Goal: Task Accomplishment & Management: Use online tool/utility

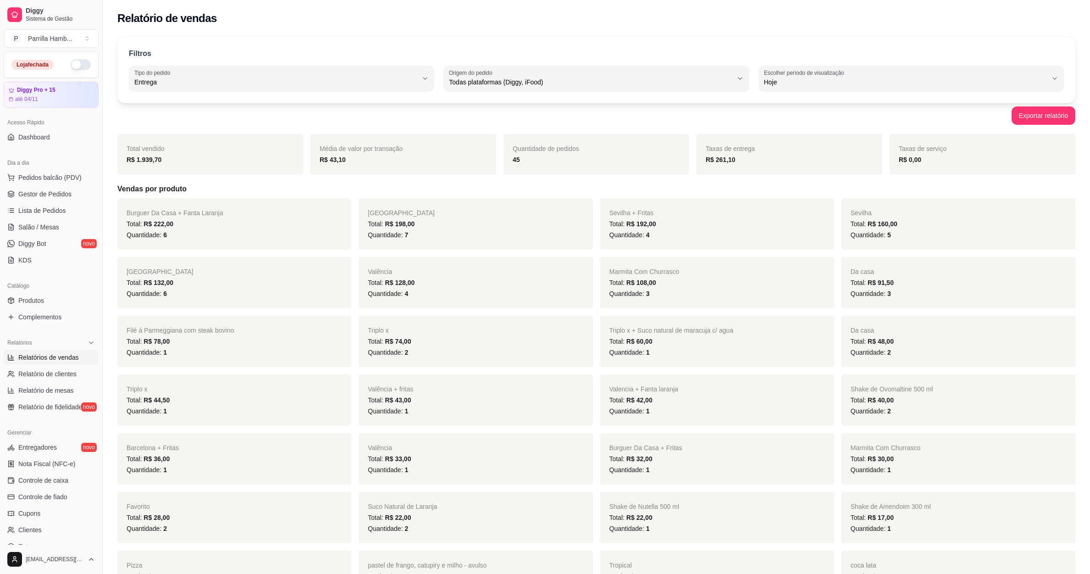
select select "DELIVERY"
select select "ALL"
select select "0"
click at [43, 200] on link "Gestor de Pedidos" at bounding box center [51, 194] width 95 height 15
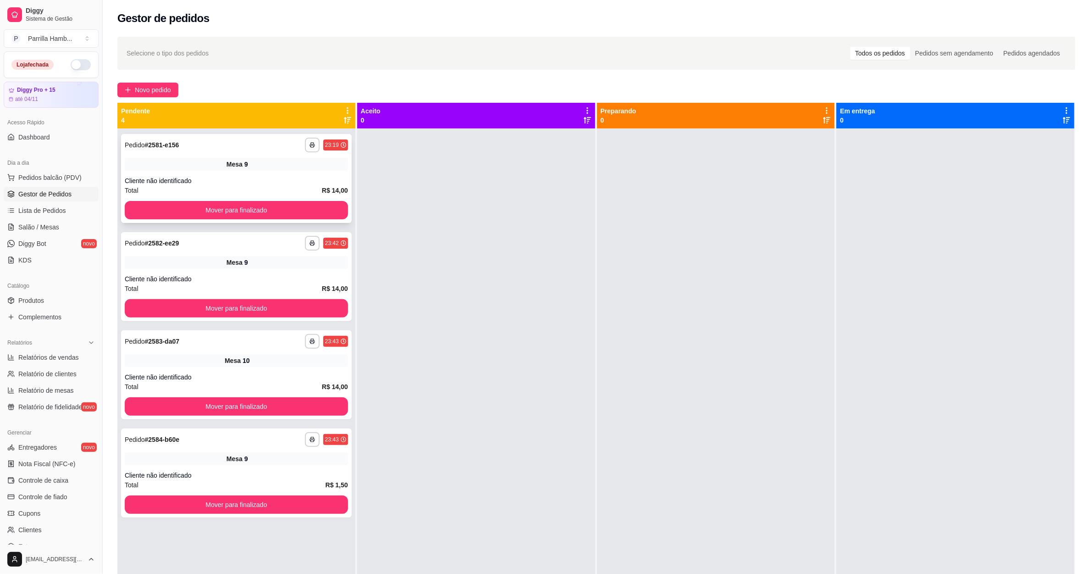
click at [189, 196] on div "**********" at bounding box center [236, 178] width 231 height 89
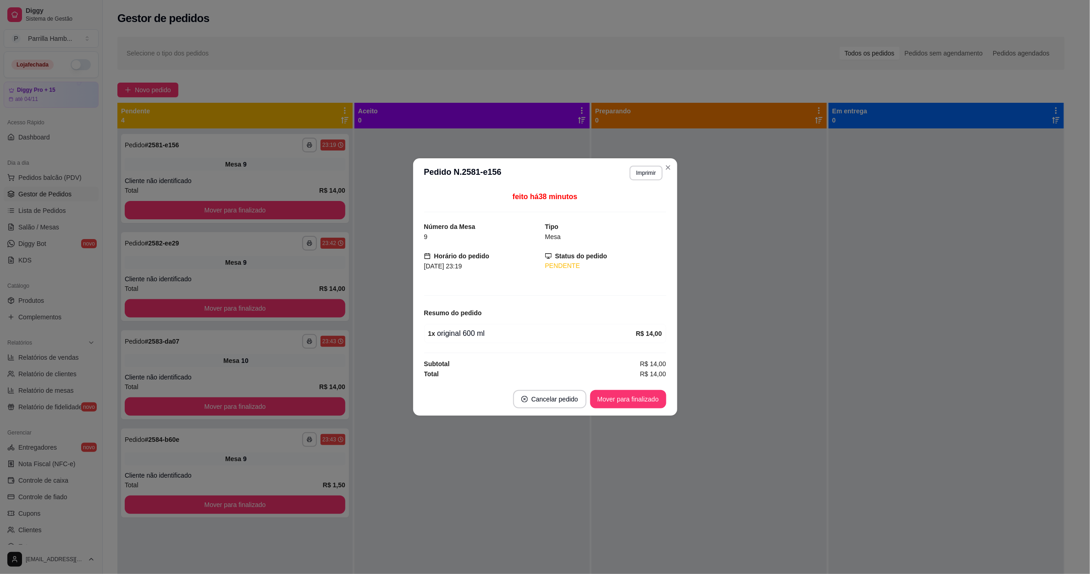
click at [180, 211] on button "Mover para finalizado" at bounding box center [235, 210] width 221 height 18
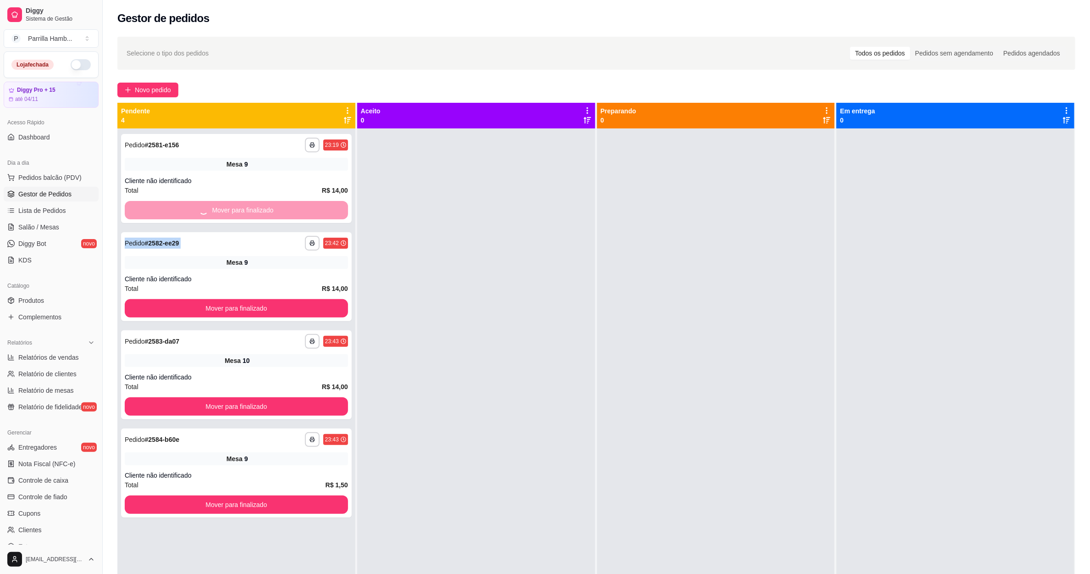
click at [180, 211] on div "Mover para finalizado" at bounding box center [236, 210] width 223 height 18
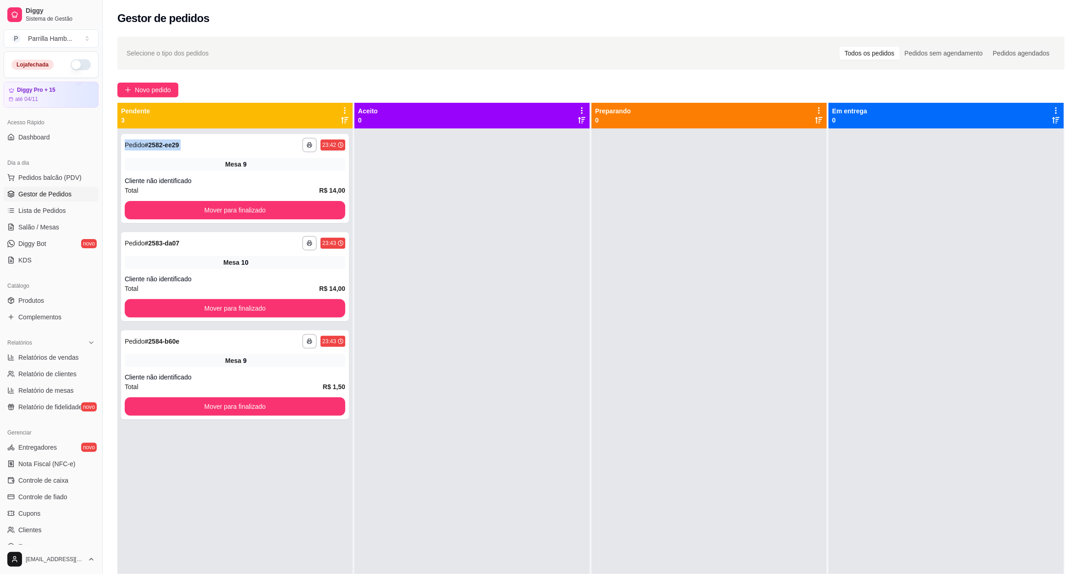
click at [180, 211] on button "Mover para finalizado" at bounding box center [235, 210] width 221 height 18
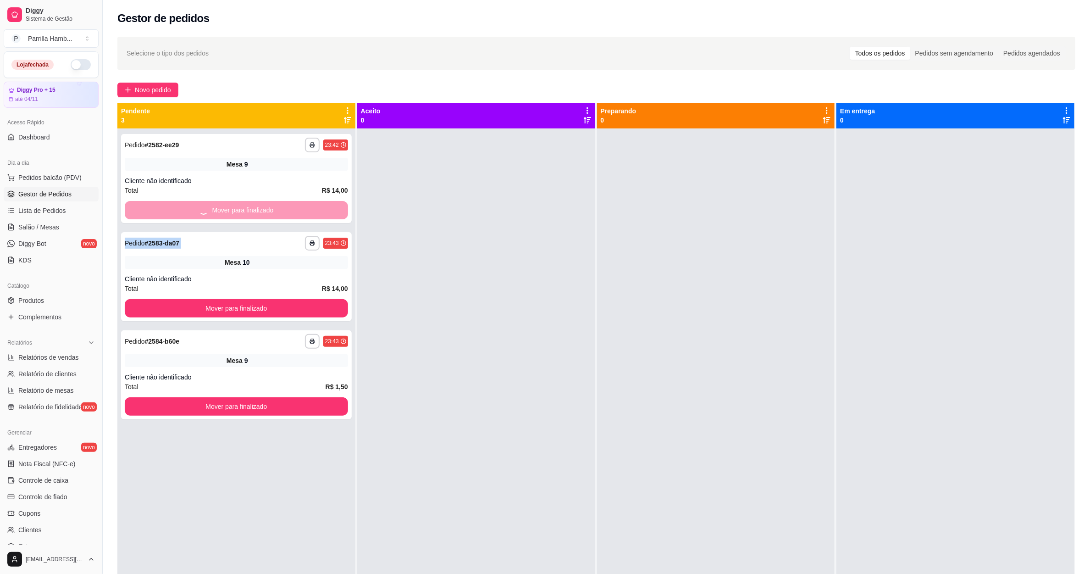
click at [180, 211] on div "Mover para finalizado" at bounding box center [236, 210] width 223 height 18
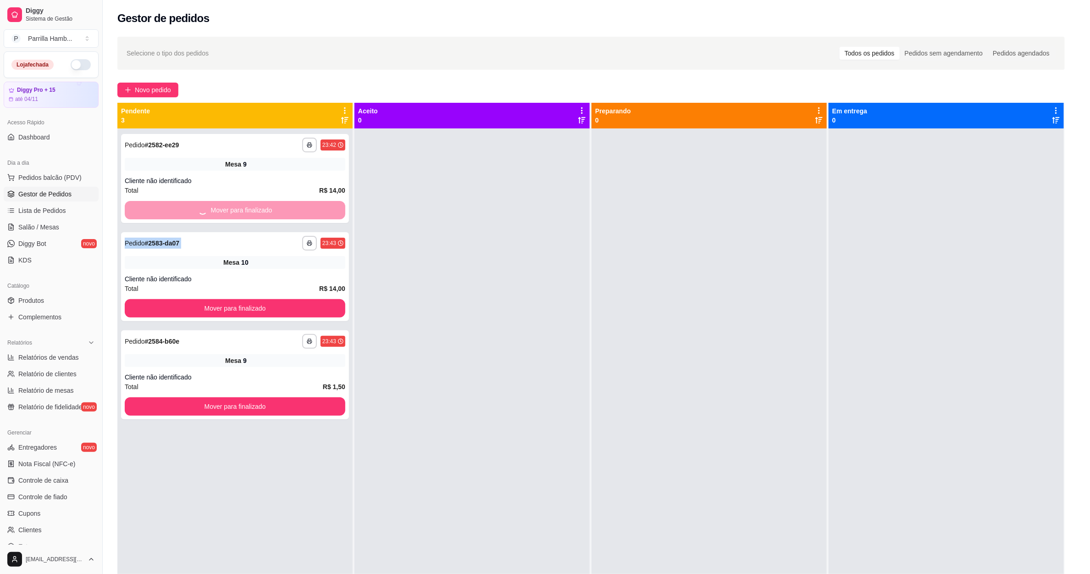
click at [180, 299] on button "Mover para finalizado" at bounding box center [235, 308] width 221 height 18
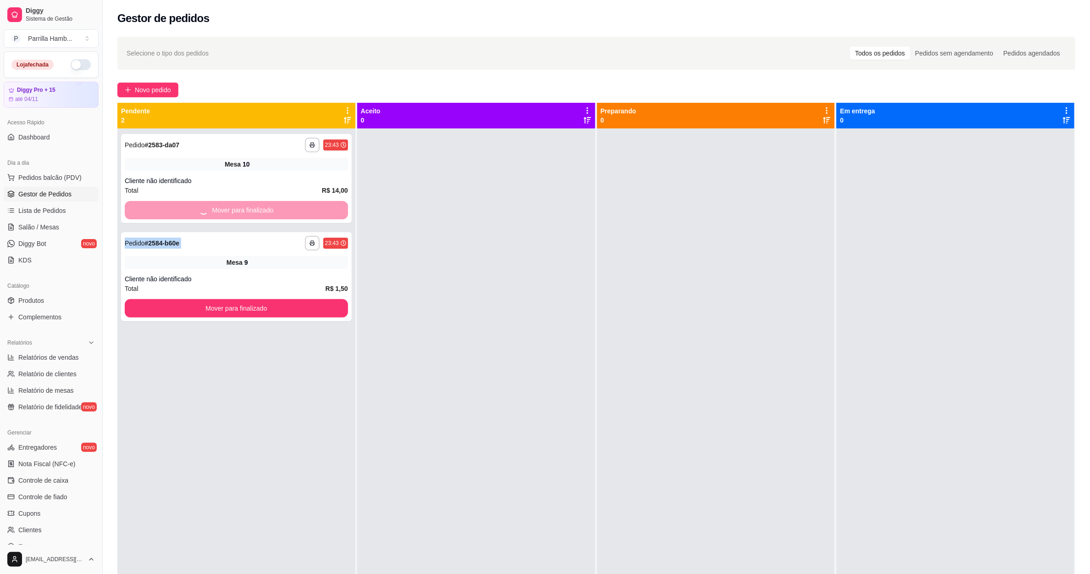
click at [180, 211] on div "Mover para finalizado" at bounding box center [236, 210] width 223 height 18
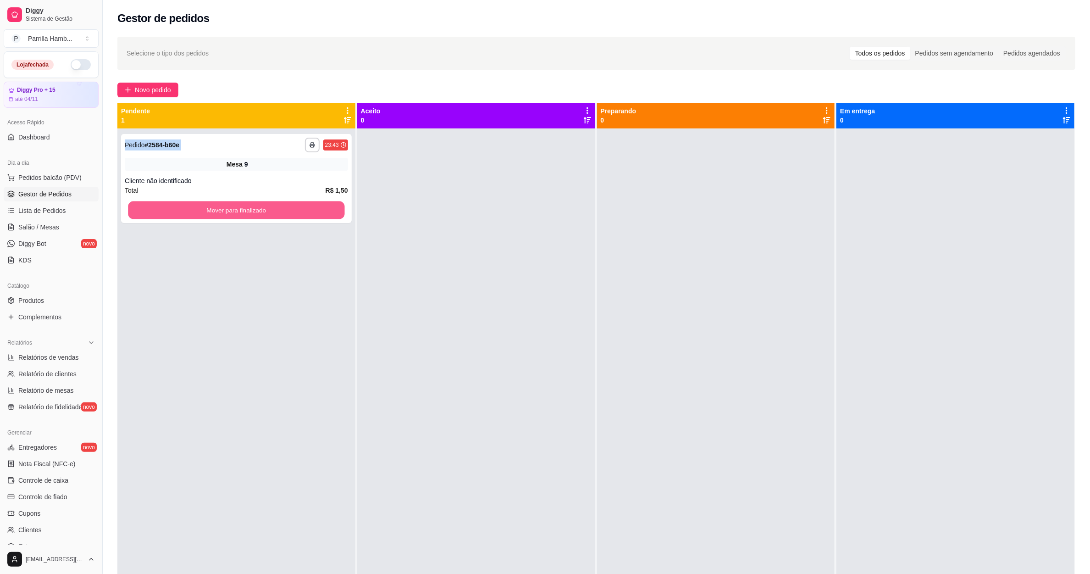
click at [180, 211] on button "Mover para finalizado" at bounding box center [236, 210] width 217 height 18
click at [180, 211] on div "Mover para finalizado" at bounding box center [236, 210] width 223 height 18
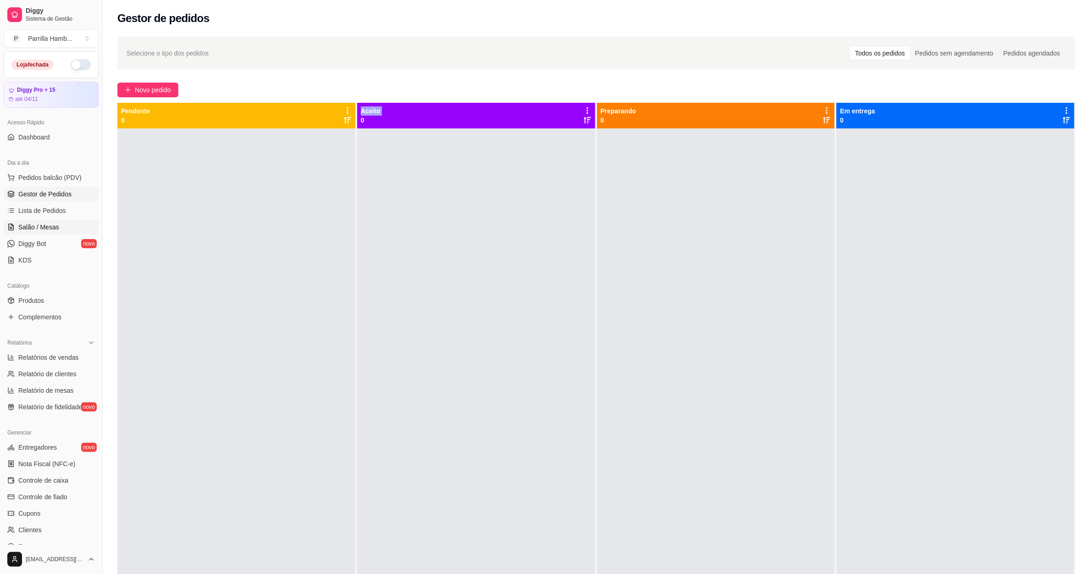
click at [64, 226] on link "Salão / Mesas" at bounding box center [51, 227] width 95 height 15
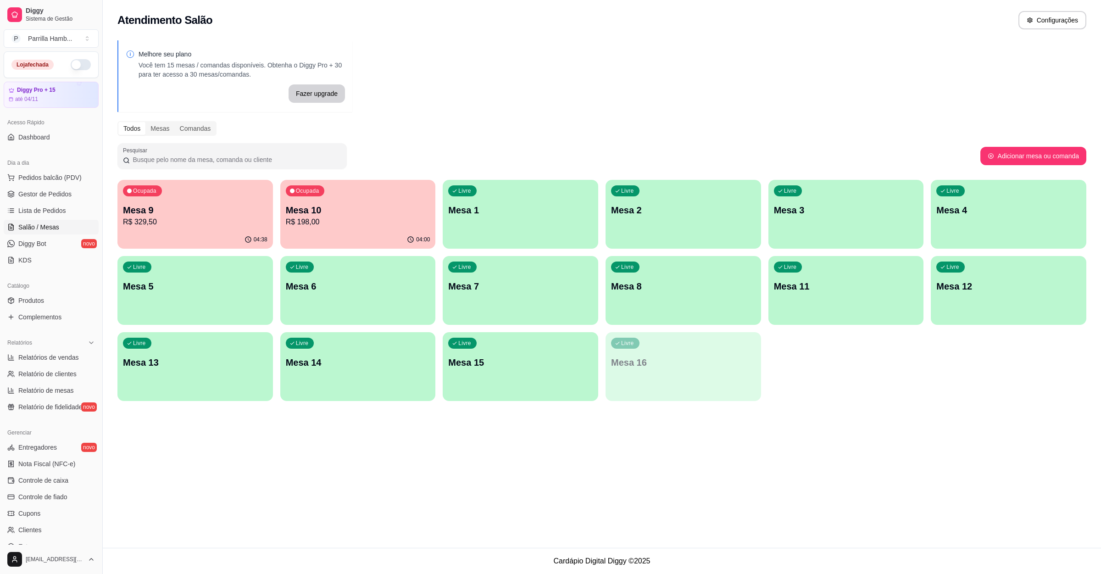
click at [190, 214] on p "Mesa 9" at bounding box center [195, 210] width 144 height 13
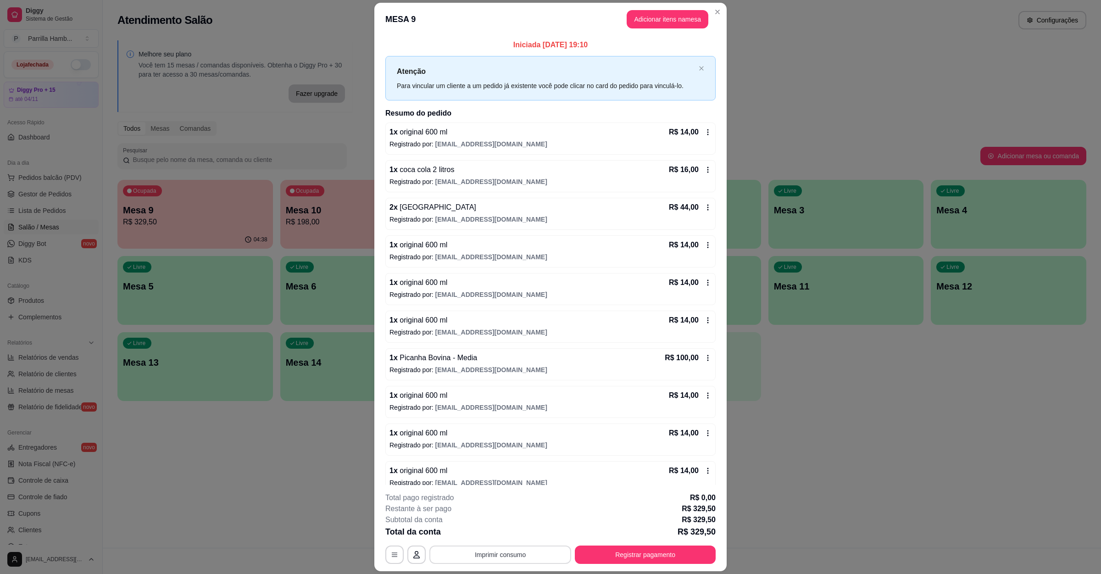
click at [500, 559] on button "Imprimir consumo" at bounding box center [500, 554] width 142 height 18
click at [509, 530] on button "IMPRESSORA" at bounding box center [498, 533] width 67 height 15
click at [643, 552] on button "Registrar pagamento" at bounding box center [645, 554] width 141 height 18
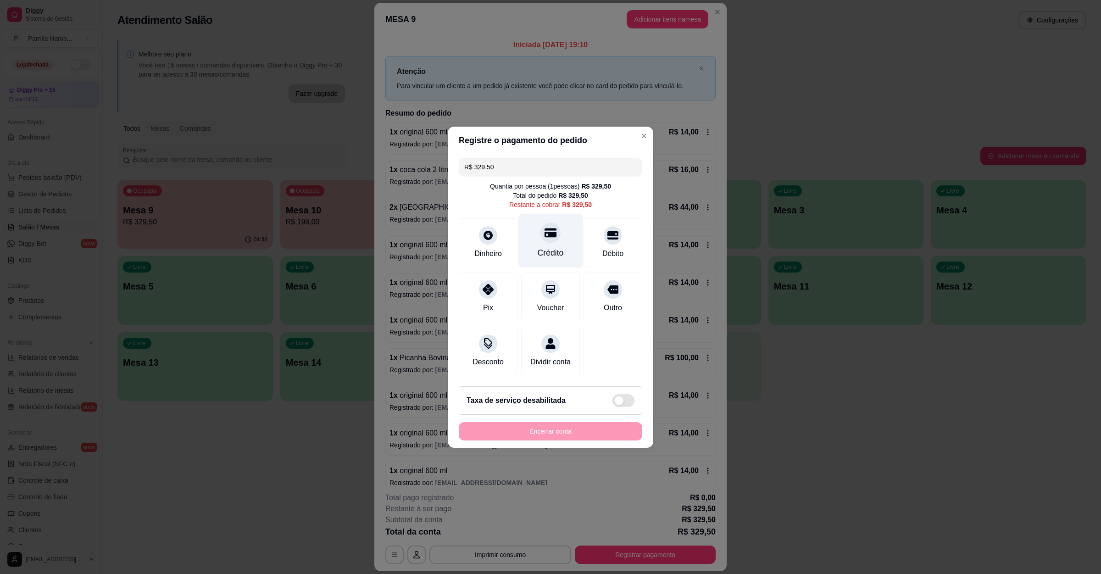
click at [545, 247] on div "Crédito" at bounding box center [551, 253] width 26 height 12
type input "R$ 0,00"
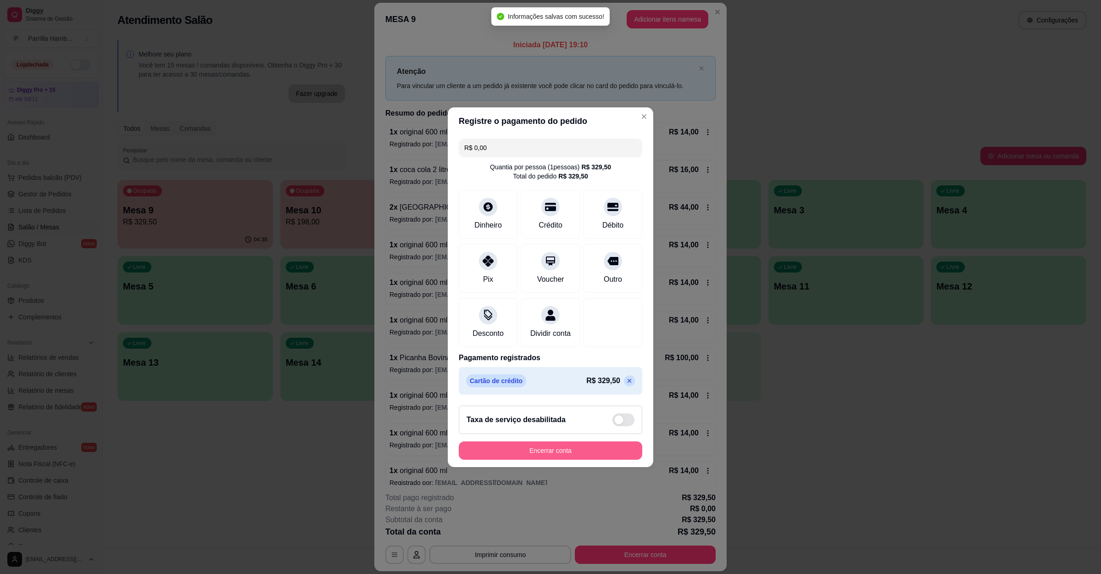
click at [540, 449] on button "Encerrar conta" at bounding box center [550, 450] width 183 height 18
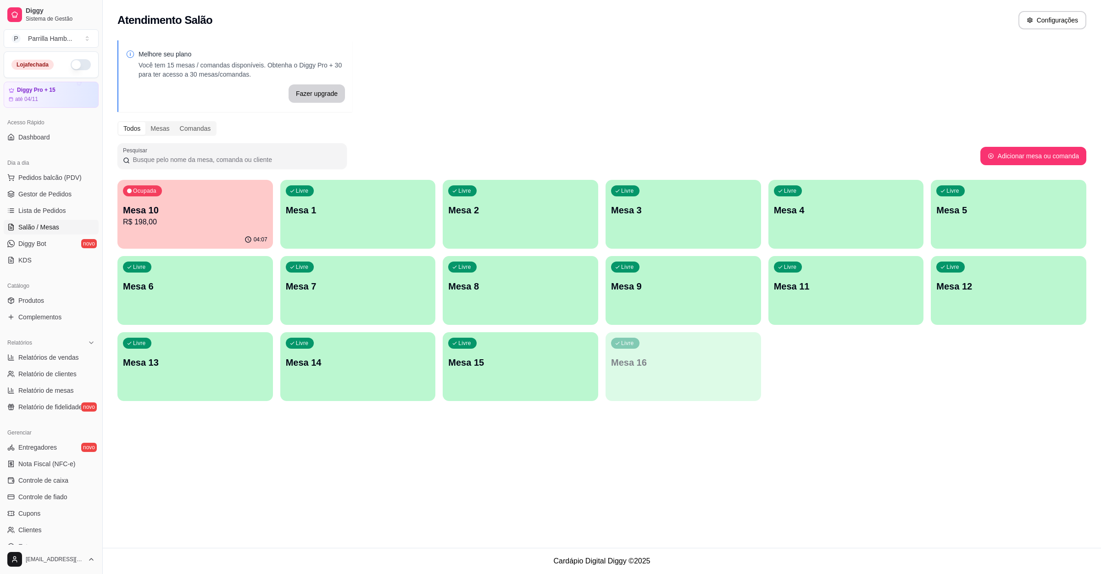
click at [204, 212] on p "Mesa 10" at bounding box center [195, 210] width 144 height 13
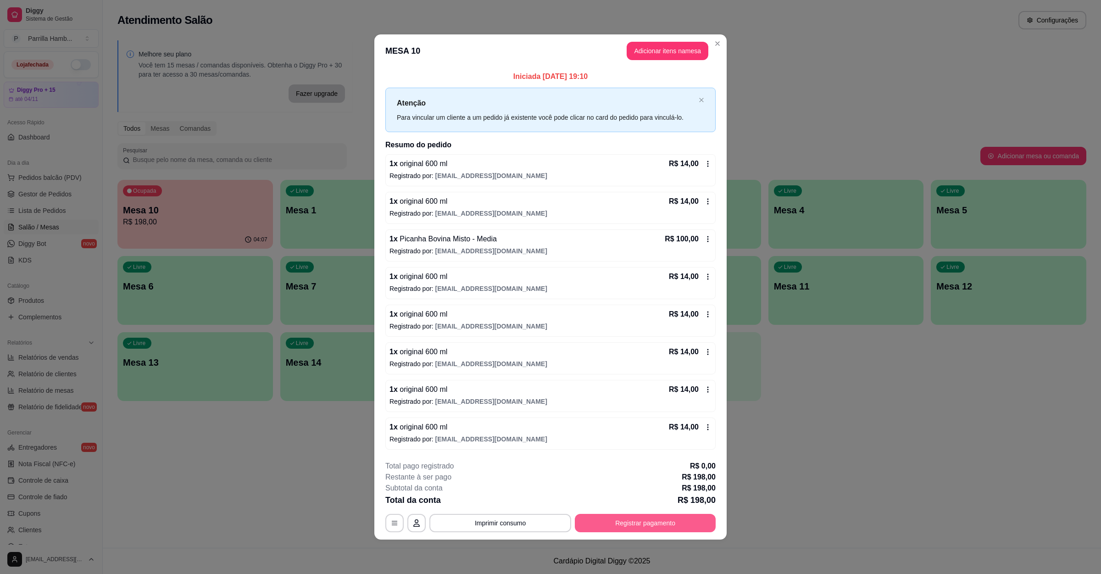
click at [644, 522] on button "Registrar pagamento" at bounding box center [645, 523] width 141 height 18
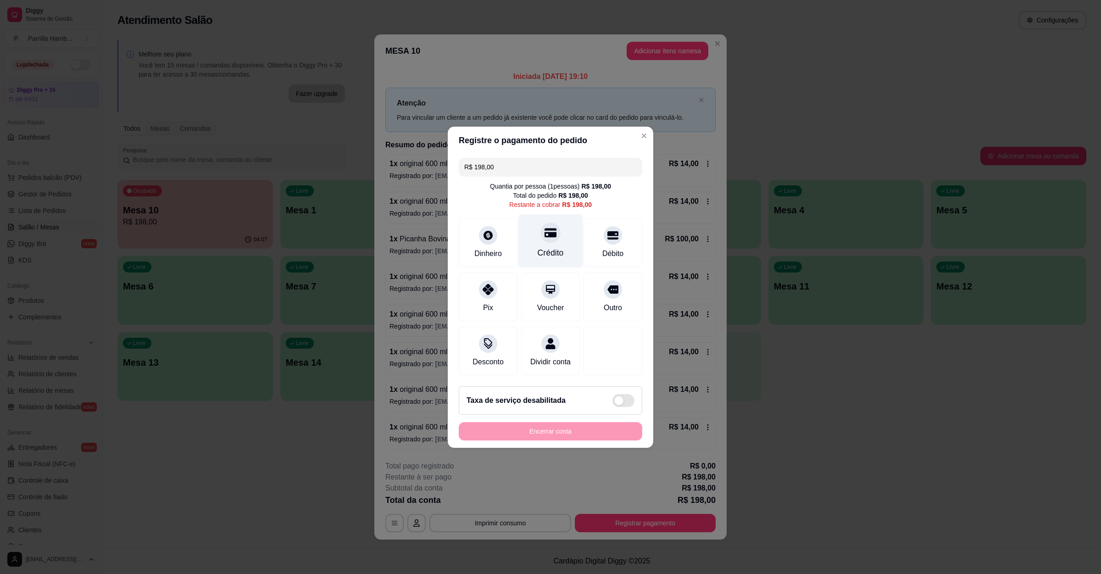
click at [543, 250] on div "Crédito" at bounding box center [551, 253] width 26 height 12
type input "R$ 0,00"
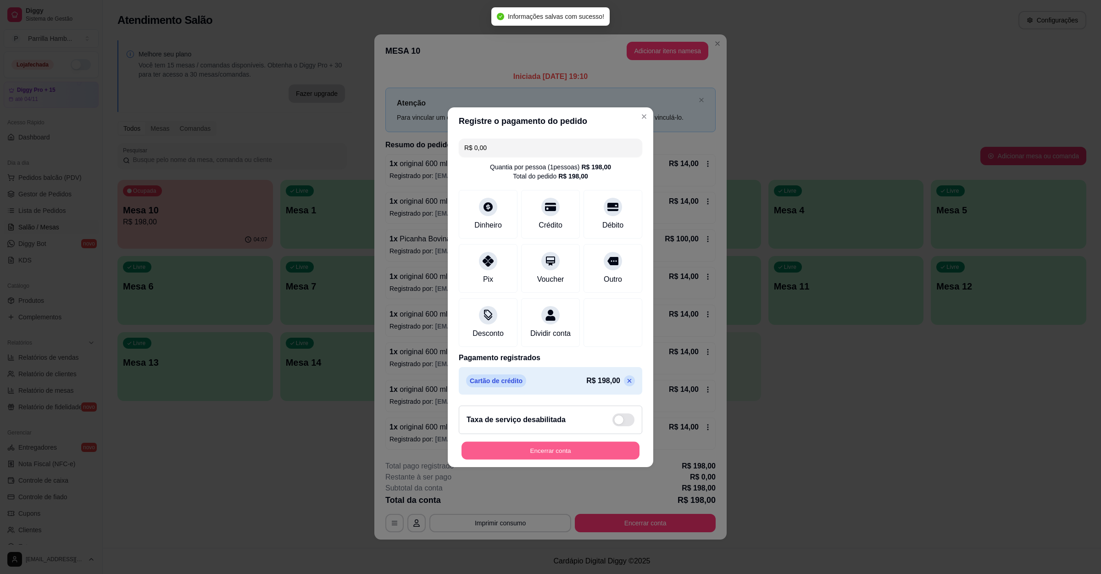
click at [532, 455] on button "Encerrar conta" at bounding box center [550, 450] width 178 height 18
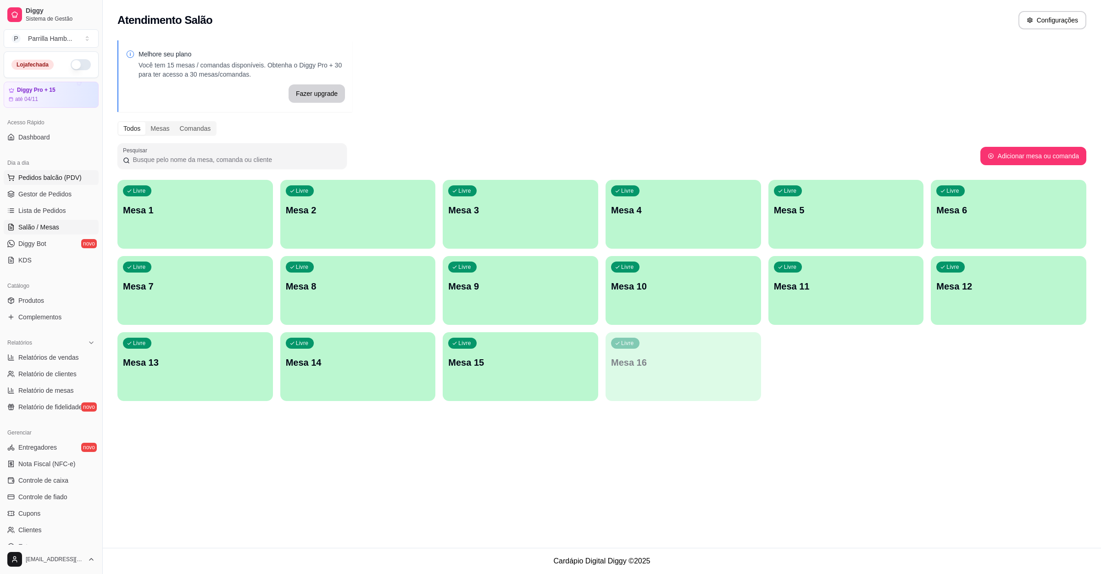
click at [58, 184] on button "Pedidos balcão (PDV)" at bounding box center [51, 177] width 95 height 15
